Goal: Communication & Community: Answer question/provide support

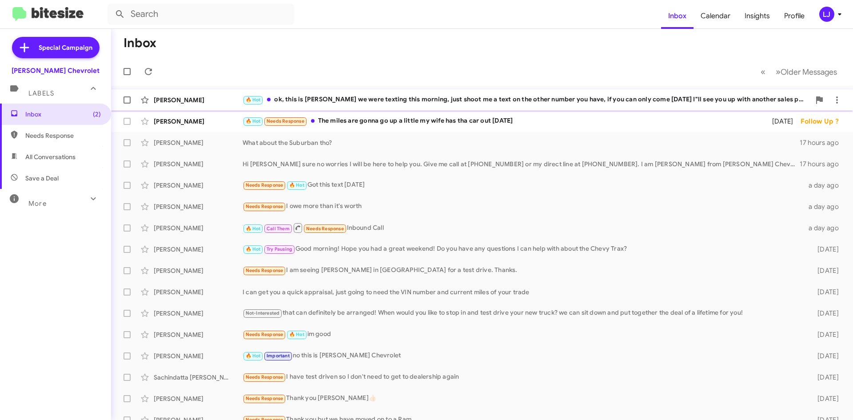
click at [331, 103] on div "🔥 Hot ok, this is [PERSON_NAME] we were texting this morning, just shoot me a t…" at bounding box center [526, 100] width 568 height 10
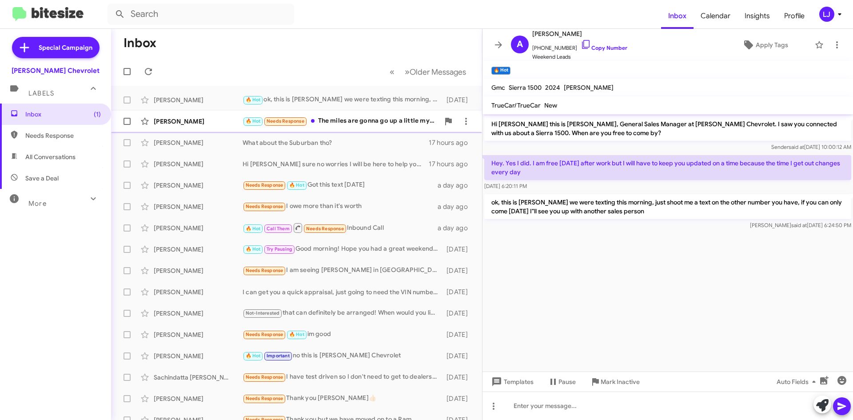
click at [335, 118] on div "🔥 Hot Needs Response The miles are gonna go up a little my wife has tha car out…" at bounding box center [340, 121] width 197 height 10
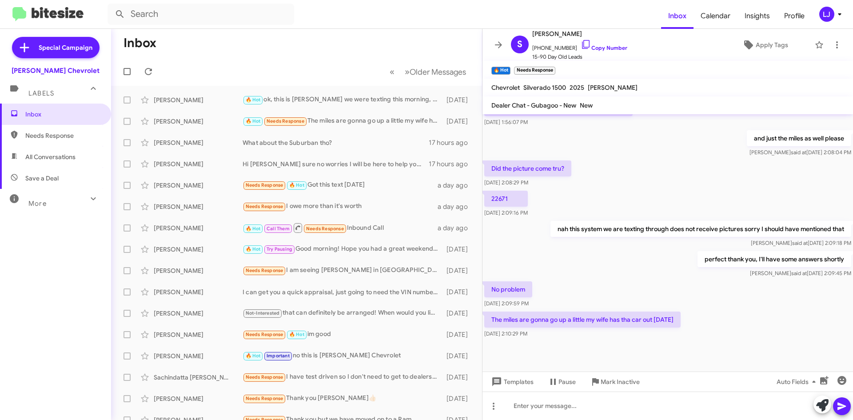
scroll to position [551, 0]
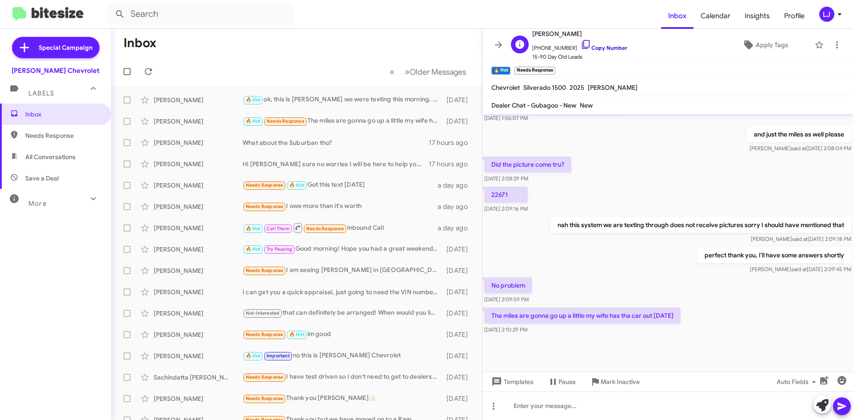
click at [580, 44] on icon at bounding box center [585, 44] width 11 height 11
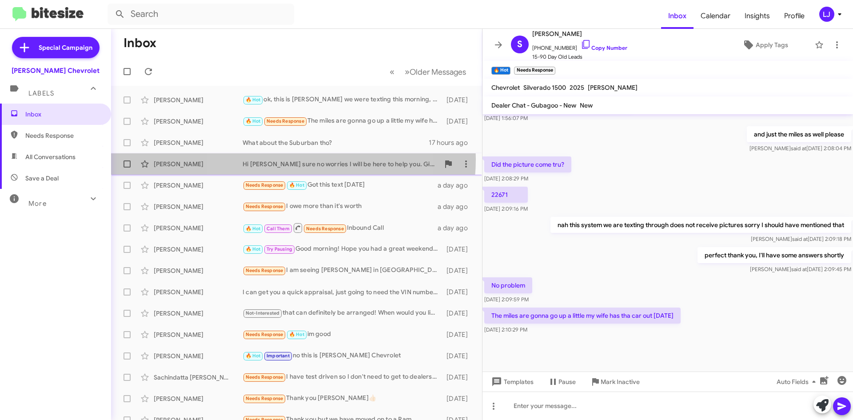
click at [285, 159] on div "[PERSON_NAME] Hi [PERSON_NAME] sure no worries I will be here to help you. Give…" at bounding box center [296, 164] width 357 height 18
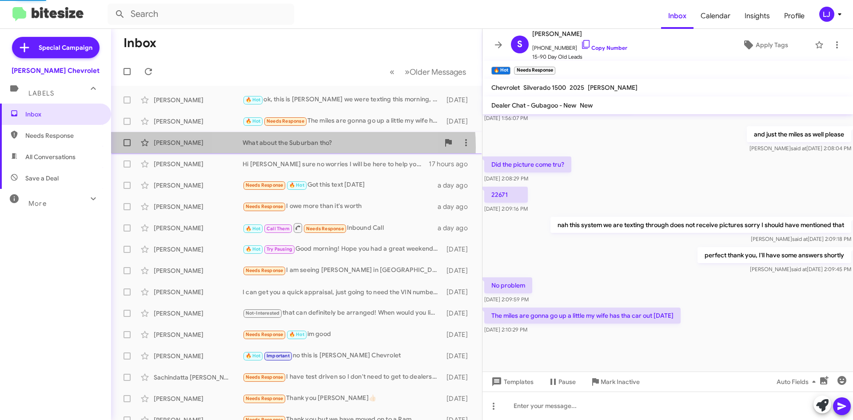
click at [287, 147] on div "[PERSON_NAME] What about the Suburban tho? 17 hours ago" at bounding box center [296, 143] width 357 height 18
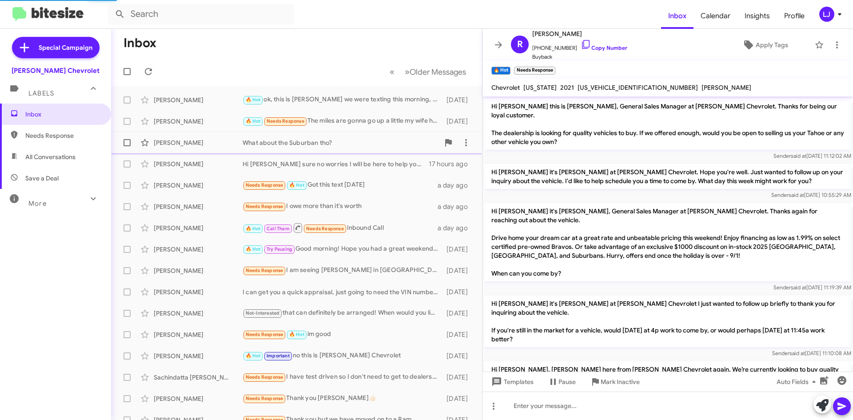
scroll to position [118, 0]
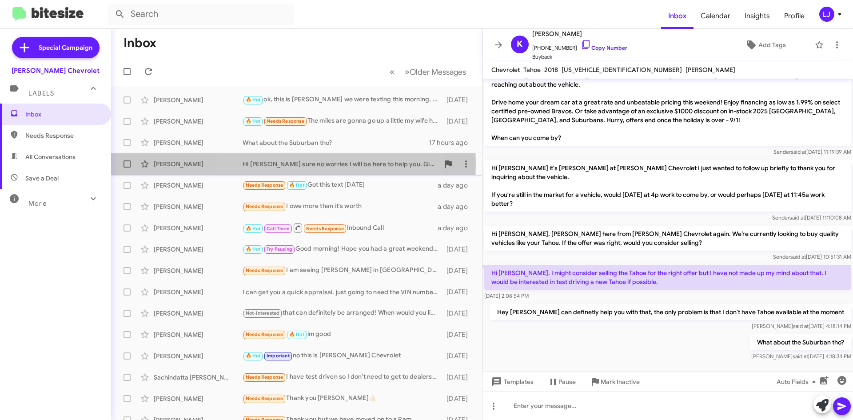
click at [290, 164] on div "Hi [PERSON_NAME] sure no worries I will be here to help you. Give me call at [P…" at bounding box center [340, 163] width 197 height 9
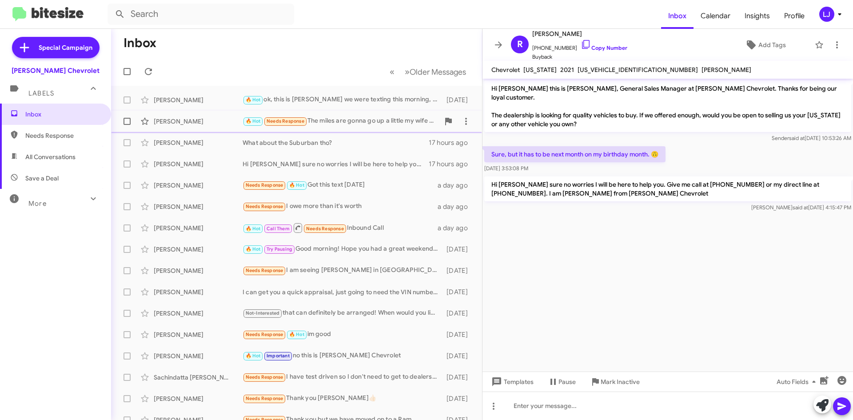
click at [269, 116] on span "🔥 Hot Needs Response" at bounding box center [274, 121] width 65 height 10
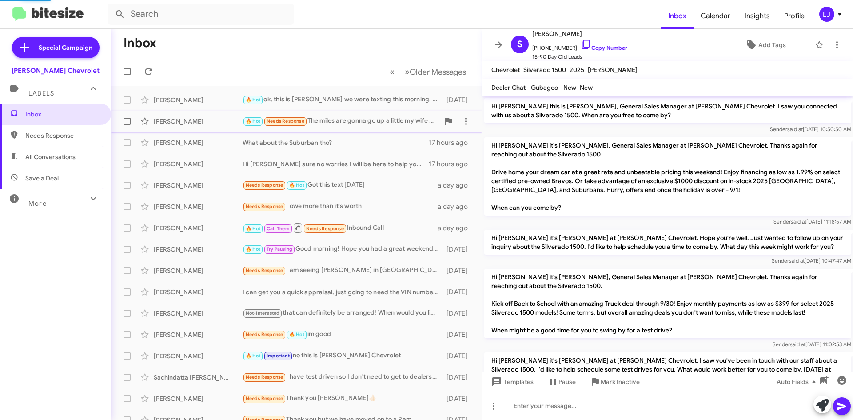
scroll to position [516, 0]
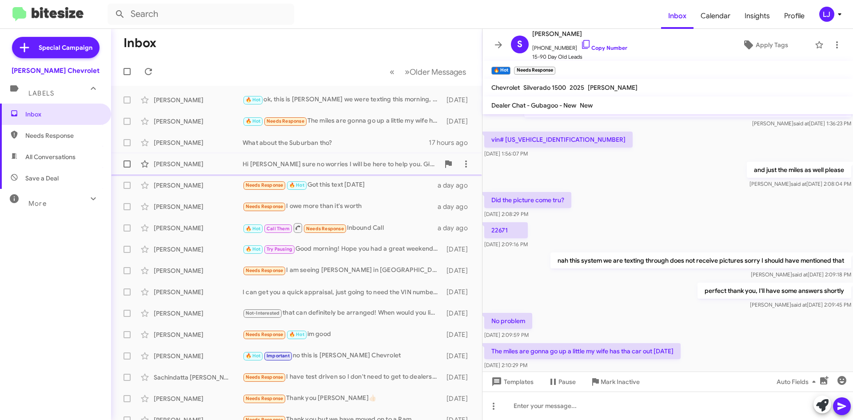
click at [360, 158] on div "[PERSON_NAME] Hi [PERSON_NAME] sure no worries I will be here to help you. Give…" at bounding box center [296, 164] width 357 height 18
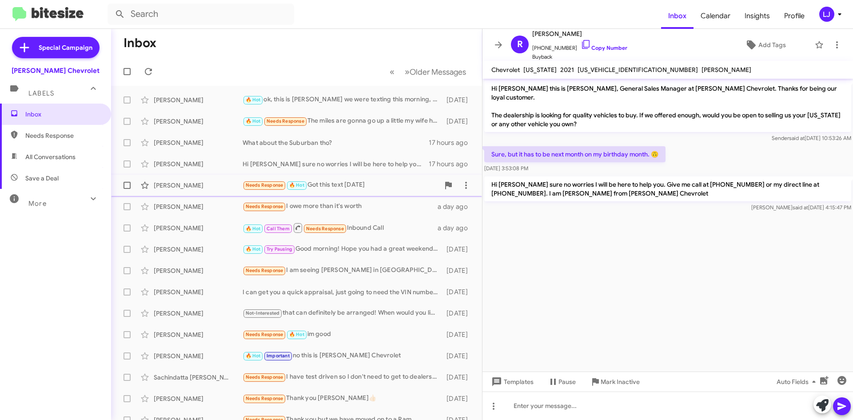
click at [333, 178] on div "[PERSON_NAME] Needs Response 🔥 Hot Got this text [DATE] a day ago" at bounding box center [296, 185] width 357 height 18
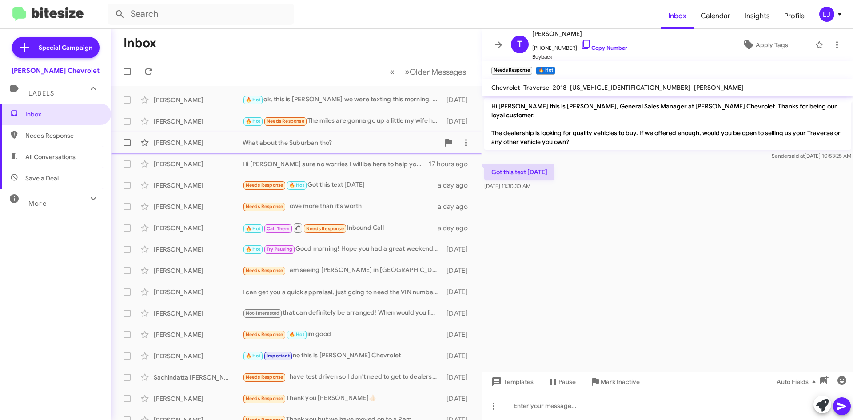
click at [308, 142] on div "What about the Suburban tho?" at bounding box center [340, 142] width 197 height 9
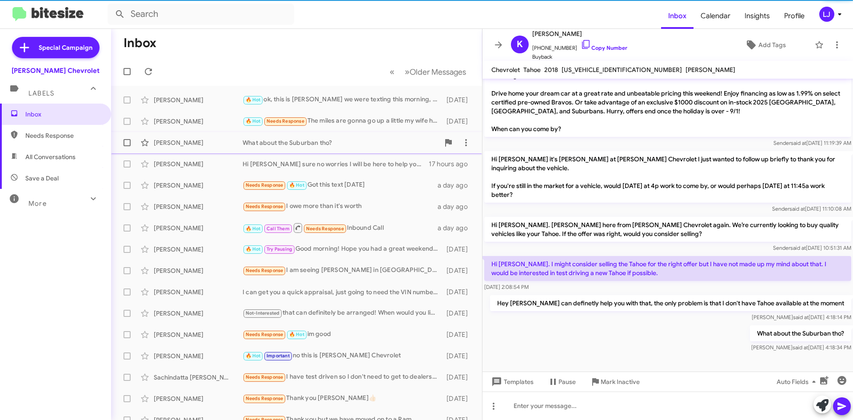
scroll to position [118, 0]
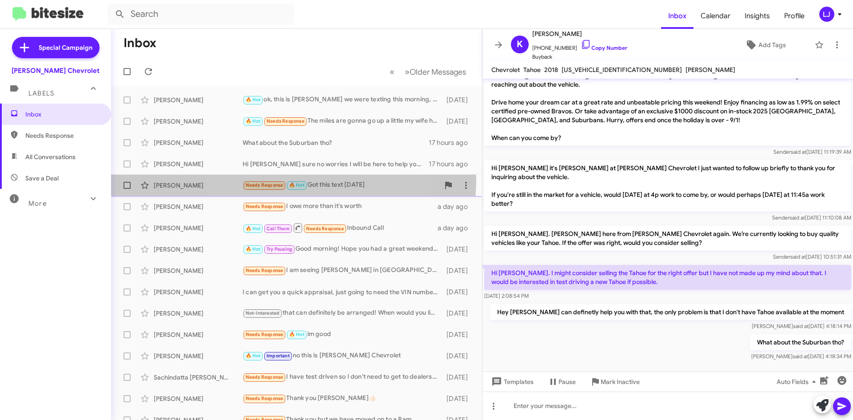
click at [284, 179] on div "[PERSON_NAME] Needs Response 🔥 Hot Got this text [DATE] a day ago" at bounding box center [296, 185] width 357 height 18
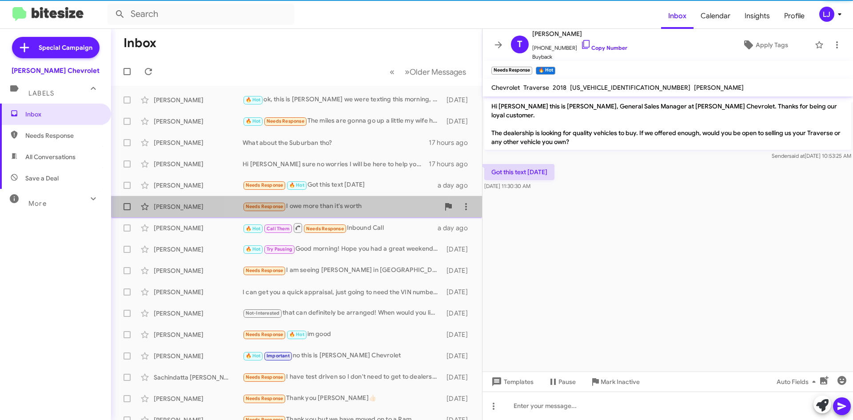
click at [313, 210] on div "Needs Response I owe more than it's worth" at bounding box center [340, 206] width 197 height 10
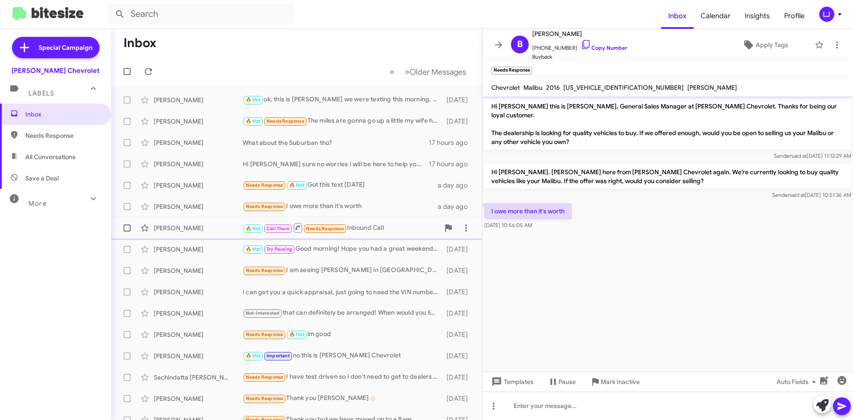
click at [329, 217] on span "[PERSON_NAME] 🔥 Hot Call Them Needs Response Inbound Call a day ago" at bounding box center [296, 227] width 371 height 21
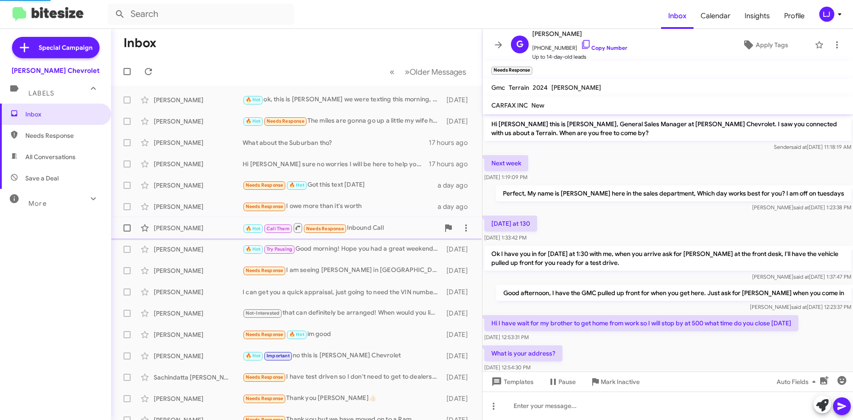
scroll to position [86, 0]
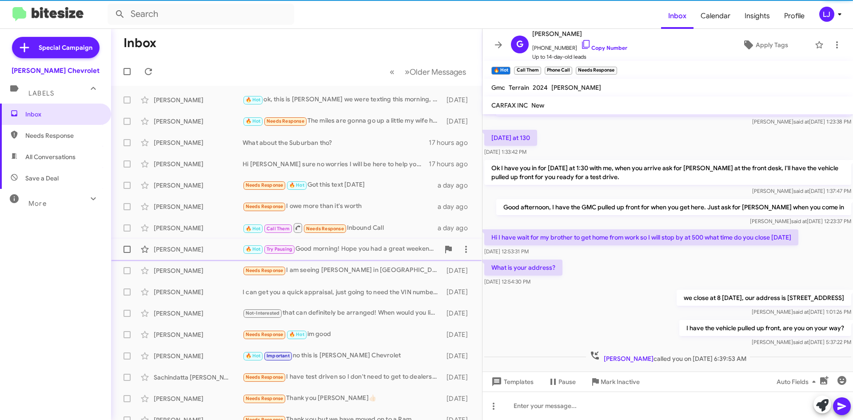
click at [361, 254] on div "[PERSON_NAME] 🔥 Hot Try Pausing Good morning! Hope you had a great weekend! Do …" at bounding box center [296, 249] width 357 height 18
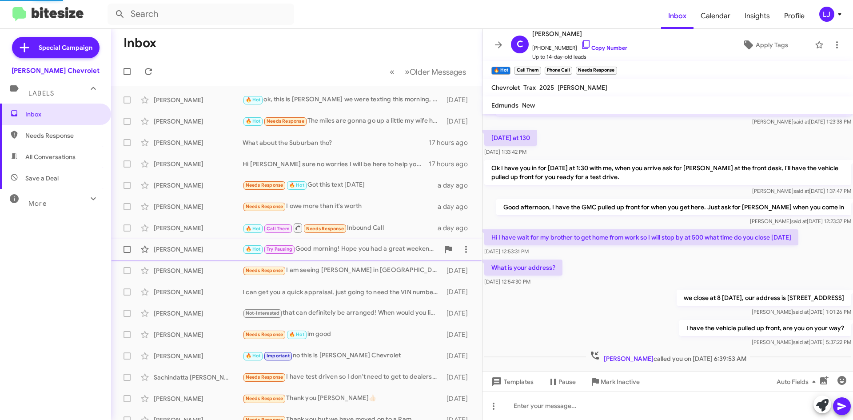
scroll to position [64, 0]
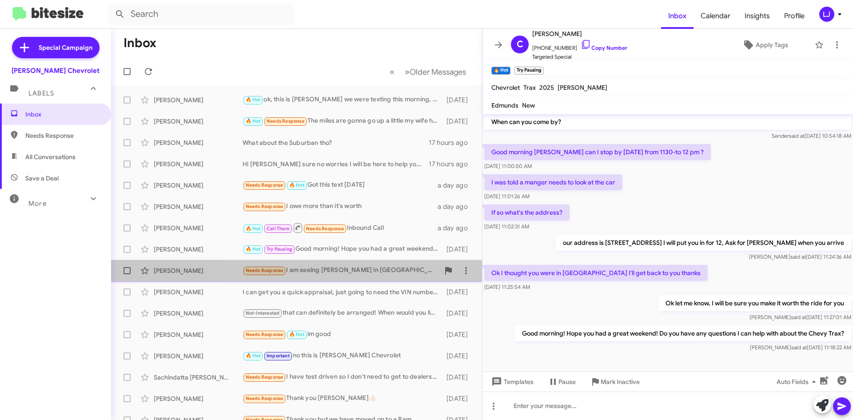
click at [360, 265] on div "[PERSON_NAME] Needs Response I am seeing [PERSON_NAME] in [GEOGRAPHIC_DATA] for…" at bounding box center [296, 271] width 357 height 18
